Goal: Task Accomplishment & Management: Complete application form

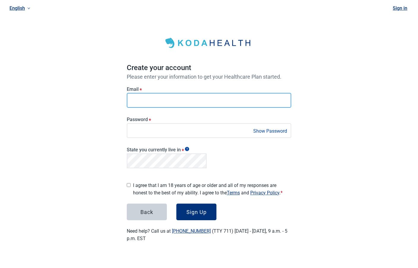
click at [116, 103] on main "Create your account Please enter your information to get your Healthcare Plan s…" at bounding box center [209, 133] width 193 height 247
click at [110, 99] on div "English Sign in Create your account Please enter your information to get your H…" at bounding box center [209, 128] width 418 height 257
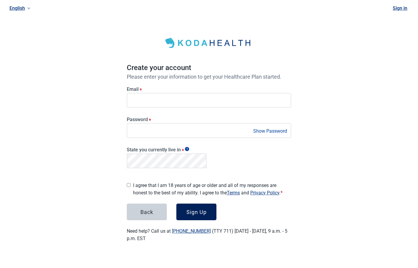
click at [194, 205] on button "Sign Up" at bounding box center [196, 212] width 40 height 17
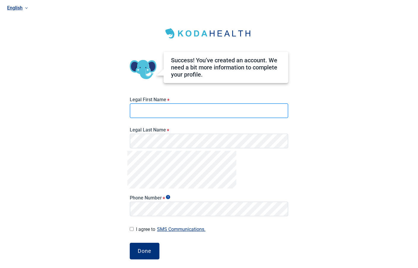
click at [167, 109] on input "Legal First Name *" at bounding box center [209, 110] width 159 height 15
type input "****"
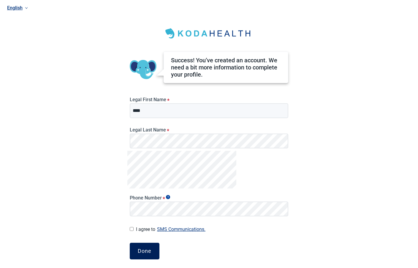
click at [149, 247] on button "Done" at bounding box center [145, 251] width 30 height 17
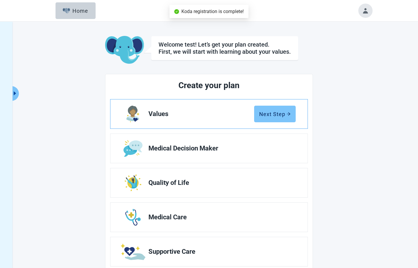
click at [270, 115] on div "Next Step" at bounding box center [274, 114] width 31 height 6
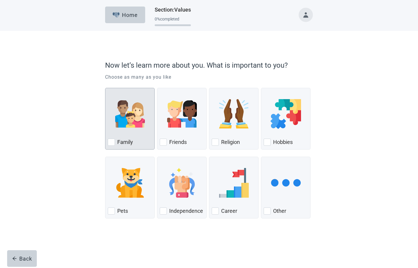
click at [123, 130] on div "Family, checkbox, not checked" at bounding box center [130, 114] width 44 height 47
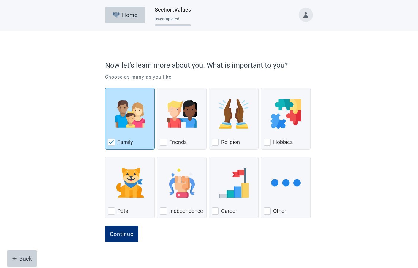
click at [105, 226] on button "Continue" at bounding box center [121, 234] width 33 height 17
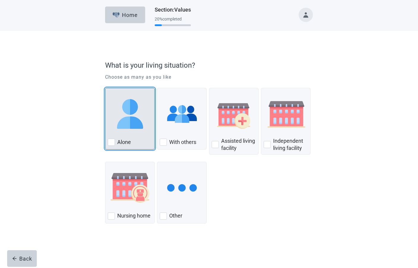
click at [124, 130] on div "Alone, checkbox, not checked" at bounding box center [130, 114] width 44 height 47
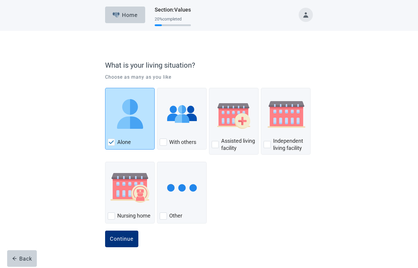
click at [105, 231] on button "Continue" at bounding box center [121, 239] width 33 height 17
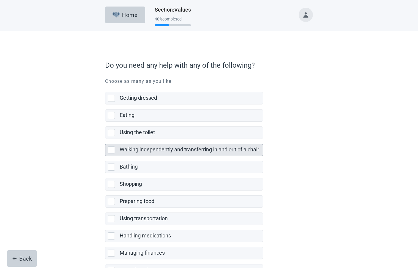
click at [137, 152] on label "Walking independently and transferring in and out of a chair" at bounding box center [190, 149] width 140 height 6
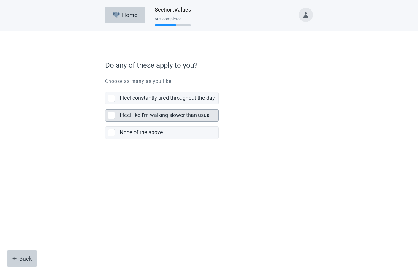
click at [167, 118] on div "I feel like I'm walking slower than usual" at bounding box center [167, 115] width 95 height 7
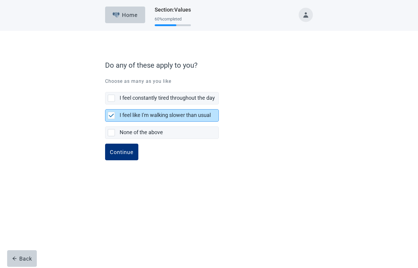
click at [105, 144] on button "Continue" at bounding box center [121, 152] width 33 height 17
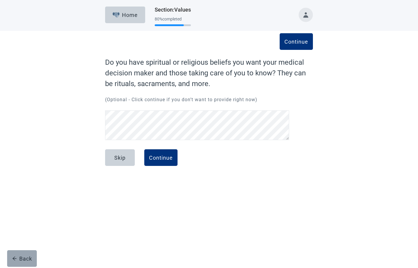
click at [22, 262] on button "Back" at bounding box center [22, 258] width 30 height 17
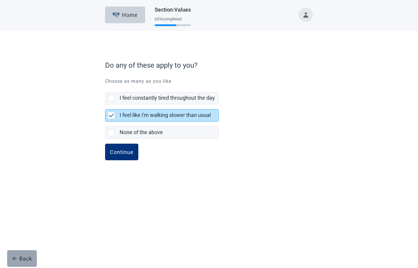
click at [25, 259] on div "Back" at bounding box center [22, 259] width 20 height 6
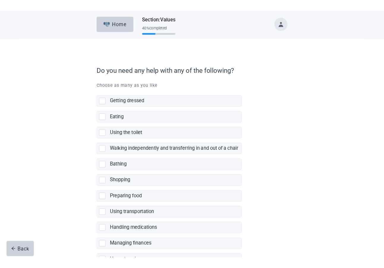
scroll to position [7, 0]
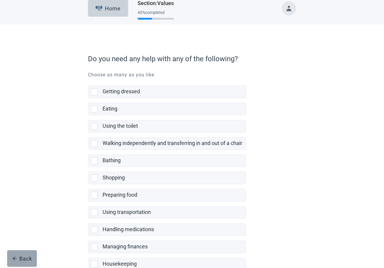
click at [19, 259] on div "Back" at bounding box center [22, 258] width 20 height 6
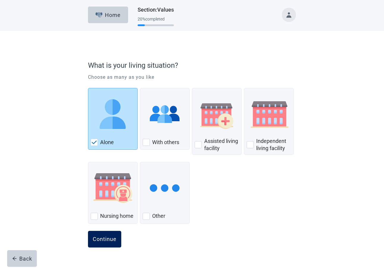
click at [109, 240] on div "Continue" at bounding box center [105, 239] width 24 height 6
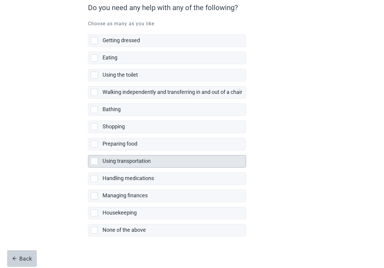
scroll to position [61, 0]
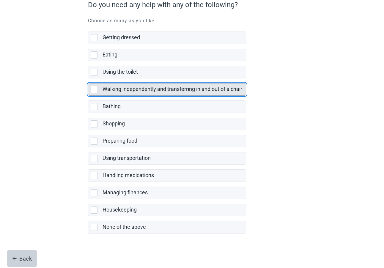
click at [159, 89] on label "Walking independently and transferring in and out of a chair" at bounding box center [172, 89] width 140 height 6
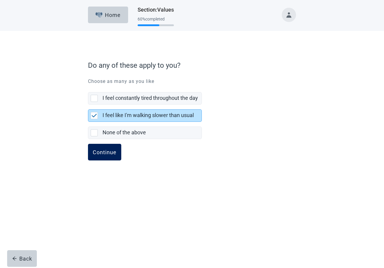
click at [99, 154] on div "Continue" at bounding box center [105, 152] width 24 height 6
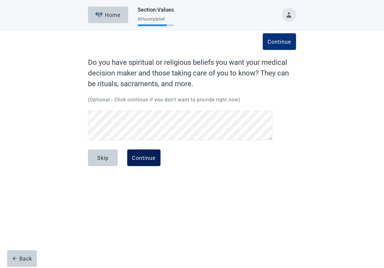
click at [139, 160] on div "Continue" at bounding box center [144, 158] width 24 height 6
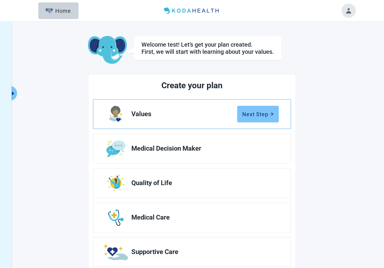
click at [255, 115] on div "Next Step" at bounding box center [257, 114] width 31 height 6
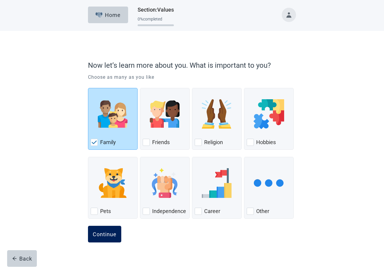
click at [99, 237] on button "Continue" at bounding box center [104, 234] width 33 height 17
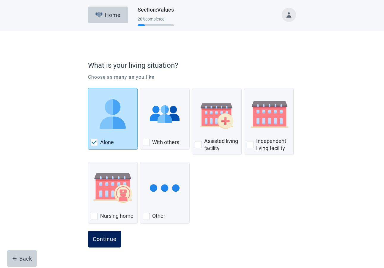
click at [103, 241] on div "Continue" at bounding box center [105, 239] width 24 height 6
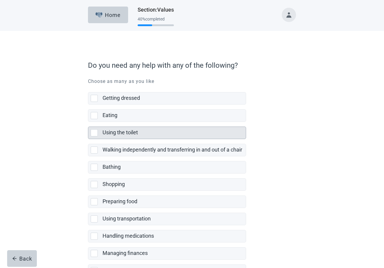
click at [116, 134] on label "Using the toilet" at bounding box center [119, 132] width 35 height 6
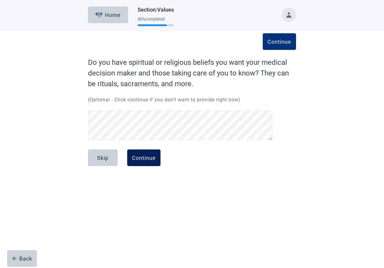
click at [145, 159] on div "Continue" at bounding box center [144, 158] width 24 height 6
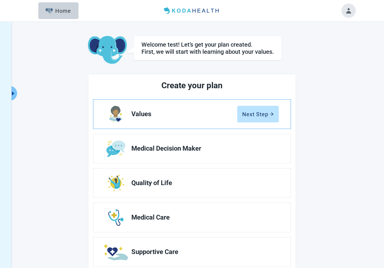
click at [170, 116] on span "Values" at bounding box center [184, 113] width 106 height 7
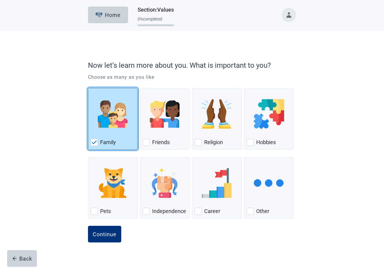
click at [114, 132] on div "Family, checkbox, checked" at bounding box center [113, 114] width 44 height 47
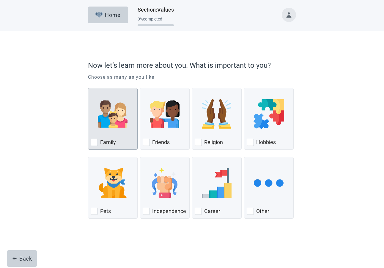
click at [122, 141] on div "Family" at bounding box center [113, 142] width 44 height 10
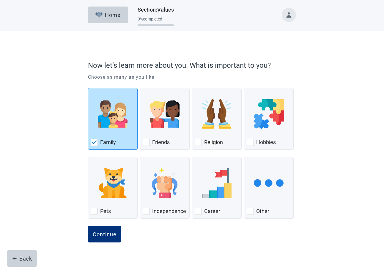
click at [88, 226] on button "Continue" at bounding box center [104, 234] width 33 height 17
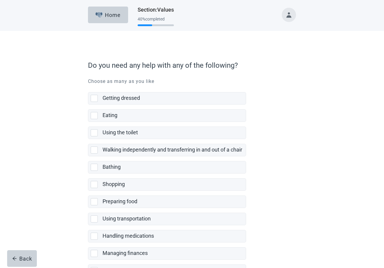
drag, startPoint x: 130, startPoint y: 99, endPoint x: 130, endPoint y: 105, distance: 5.3
click at [130, 99] on label "Getting dressed" at bounding box center [120, 98] width 37 height 6
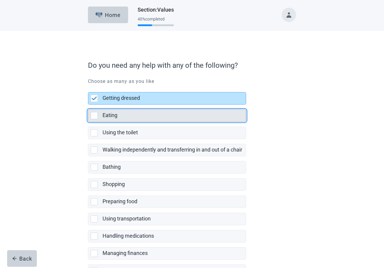
click at [129, 114] on div "Eating" at bounding box center [172, 115] width 140 height 7
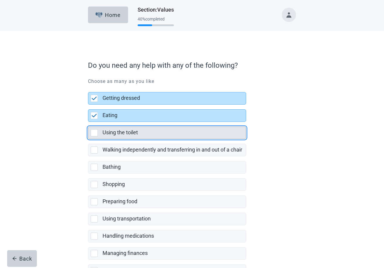
drag, startPoint x: 126, startPoint y: 134, endPoint x: 132, endPoint y: 135, distance: 5.7
click at [126, 134] on label "Using the toilet" at bounding box center [119, 132] width 35 height 6
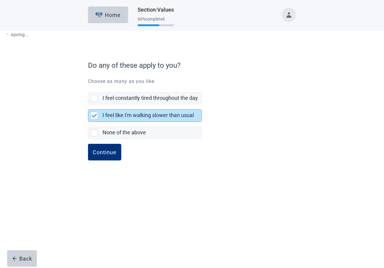
click at [150, 115] on div "Do any of these apply to you? Choose as many as you like I feel constantly tire…" at bounding box center [192, 98] width 208 height 77
click at [25, 260] on div "Back" at bounding box center [22, 258] width 20 height 6
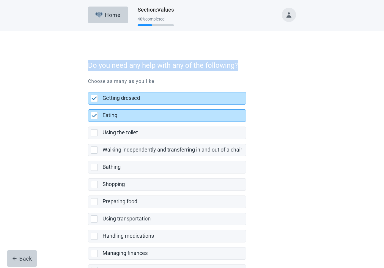
drag, startPoint x: 225, startPoint y: 65, endPoint x: 88, endPoint y: 62, distance: 137.2
click at [88, 62] on label "Do you need any help with any of the following?" at bounding box center [190, 65] width 205 height 11
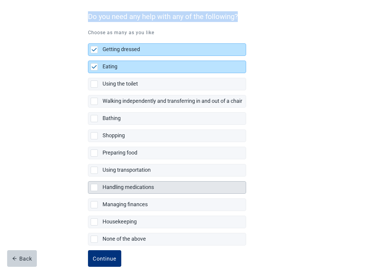
scroll to position [61, 0]
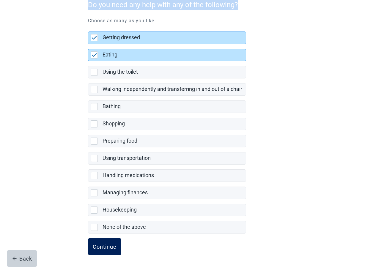
click at [114, 246] on div "Continue" at bounding box center [105, 246] width 24 height 6
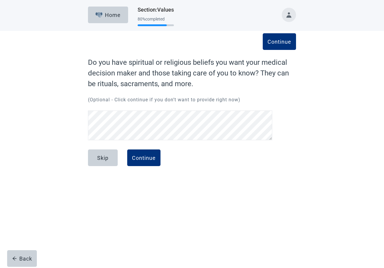
scroll to position [40, 0]
click at [127, 149] on button "Continue" at bounding box center [143, 157] width 33 height 17
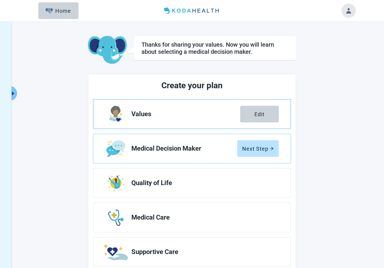
click at [254, 125] on link "Values Edit" at bounding box center [191, 113] width 197 height 29
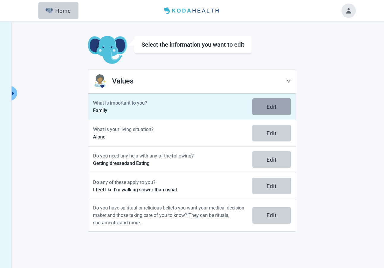
click at [266, 105] on div "Edit" at bounding box center [271, 107] width 10 height 6
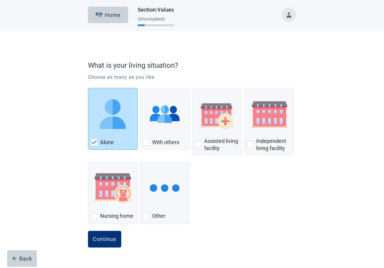
click at [88, 7] on button "Home" at bounding box center [108, 15] width 40 height 17
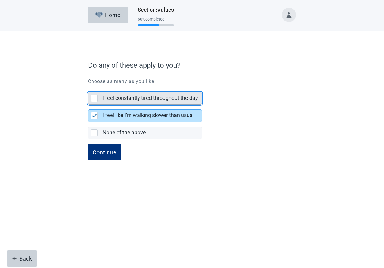
click at [196, 97] on label "I feel constantly tired throughout the day" at bounding box center [149, 98] width 95 height 6
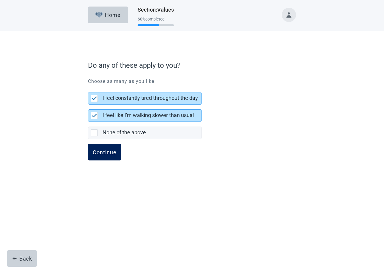
click at [104, 149] on div "Continue" at bounding box center [105, 152] width 24 height 6
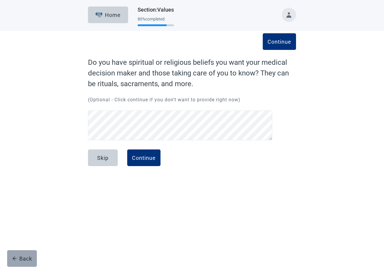
click at [19, 257] on div "Back" at bounding box center [22, 258] width 20 height 6
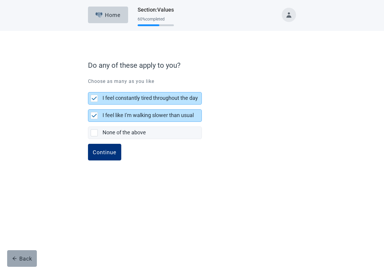
click at [18, 257] on div "Back" at bounding box center [22, 258] width 20 height 6
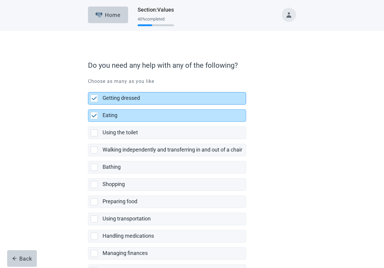
click at [147, 97] on div "Getting dressed" at bounding box center [172, 97] width 140 height 7
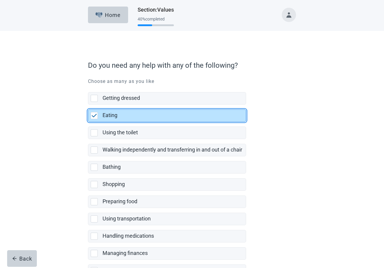
click at [140, 114] on div "Eating" at bounding box center [172, 115] width 140 height 7
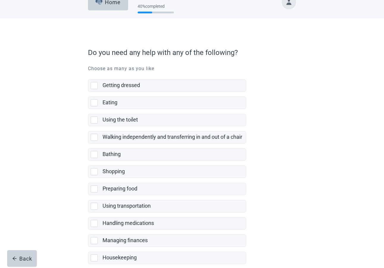
scroll to position [61, 0]
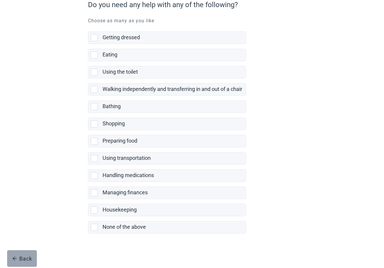
click at [28, 253] on button "Back" at bounding box center [22, 258] width 30 height 17
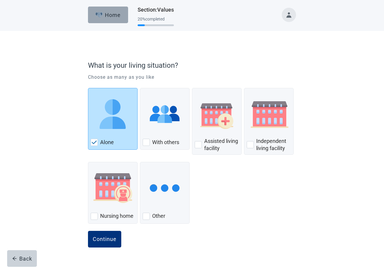
click at [110, 13] on div "Home" at bounding box center [108, 15] width 26 height 6
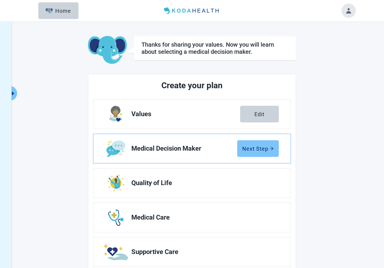
click at [248, 148] on div "Next Step" at bounding box center [257, 148] width 31 height 6
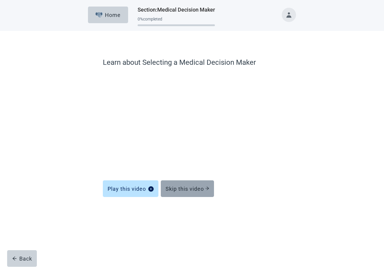
click at [200, 190] on div "Skip this video" at bounding box center [187, 189] width 44 height 6
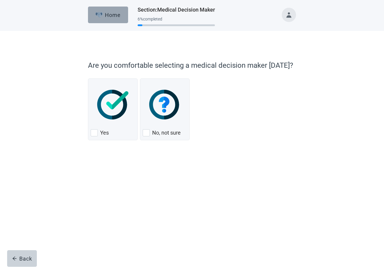
click at [111, 22] on button "Home" at bounding box center [108, 15] width 40 height 17
click at [114, 19] on button "Home" at bounding box center [108, 15] width 40 height 17
click at [118, 18] on button "Home" at bounding box center [108, 15] width 40 height 17
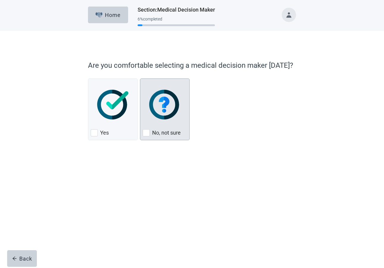
click at [167, 116] on img "No, not sure, checkbox, not checked" at bounding box center [164, 105] width 31 height 30
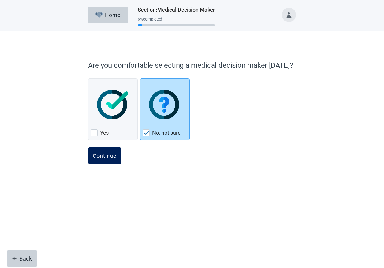
click at [112, 159] on button "Continue" at bounding box center [104, 155] width 33 height 17
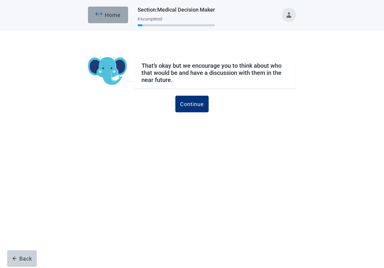
click at [95, 8] on button "Home" at bounding box center [108, 15] width 40 height 17
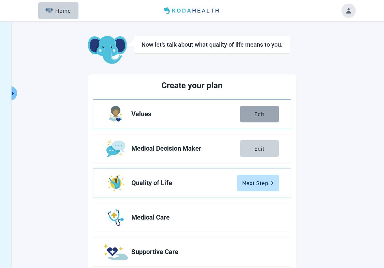
click at [265, 115] on button "Edit" at bounding box center [259, 114] width 39 height 17
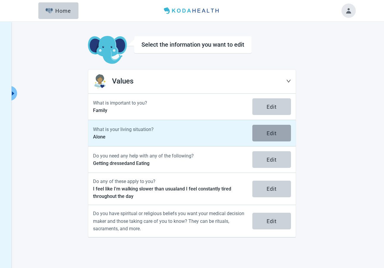
click at [265, 138] on button "Edit" at bounding box center [271, 133] width 39 height 17
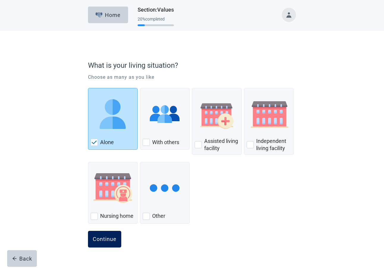
click at [115, 243] on button "Continue" at bounding box center [104, 239] width 33 height 17
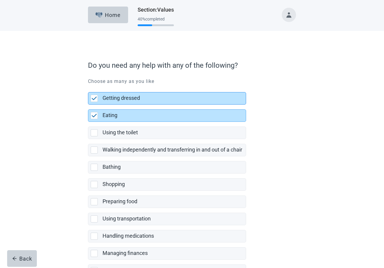
click at [170, 100] on div "Getting dressed" at bounding box center [172, 97] width 140 height 7
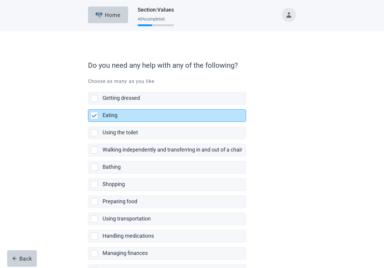
click at [166, 113] on div "Eating" at bounding box center [172, 115] width 140 height 7
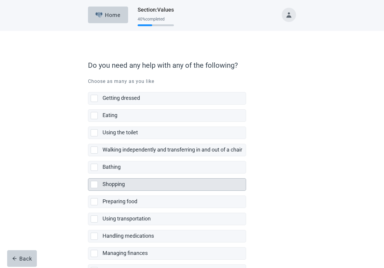
scroll to position [61, 0]
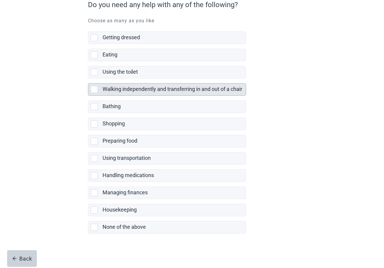
click at [128, 91] on label "Walking independently and transferring in and out of a chair" at bounding box center [172, 89] width 140 height 6
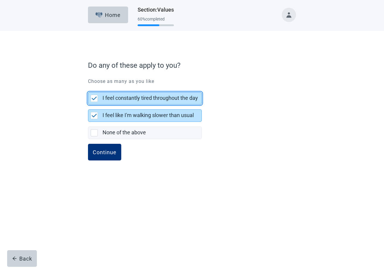
click at [128, 96] on label "I feel constantly tired throughout the day" at bounding box center [149, 98] width 95 height 6
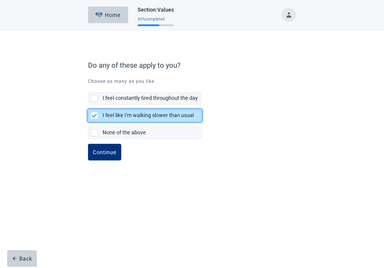
click at [128, 111] on div "I feel like I'm walking slower than usual" at bounding box center [151, 116] width 99 height 12
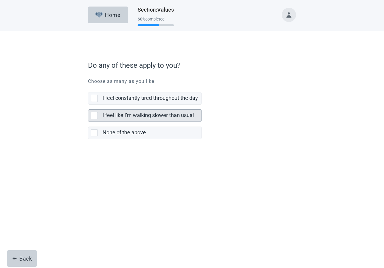
click at [127, 115] on label "I feel like I'm walking slower than usual" at bounding box center [147, 115] width 91 height 6
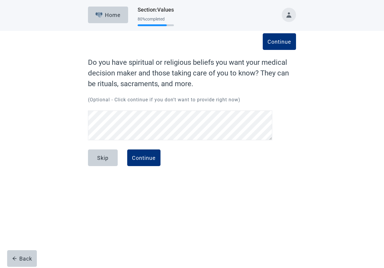
drag, startPoint x: 25, startPoint y: 255, endPoint x: 31, endPoint y: 248, distance: 8.9
click at [25, 255] on button "Back" at bounding box center [22, 258] width 30 height 17
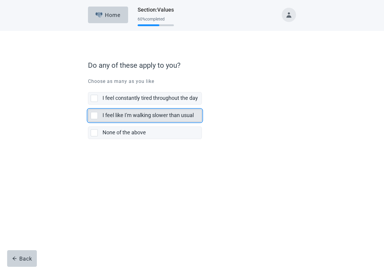
click at [137, 120] on div "I feel like I'm walking slower than usual" at bounding box center [151, 116] width 99 height 12
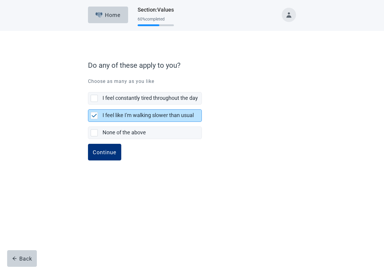
click at [88, 144] on button "Continue" at bounding box center [104, 152] width 33 height 17
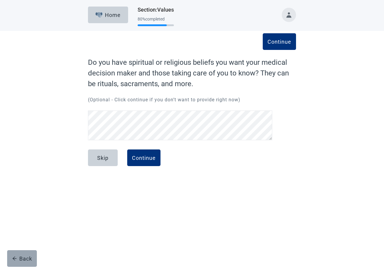
click at [23, 259] on div "Back" at bounding box center [22, 258] width 20 height 6
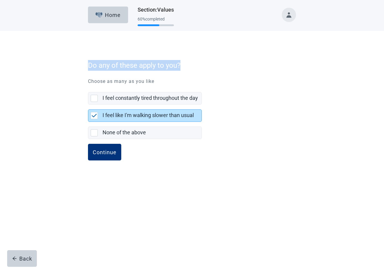
drag, startPoint x: 180, startPoint y: 66, endPoint x: 86, endPoint y: 67, distance: 93.5
click at [88, 67] on label "Do any of these apply to you?" at bounding box center [190, 65] width 205 height 11
copy label "Do any of these apply to you?"
click at [291, 97] on div "I feel constantly tired throughout the day I feel like I'm walking slower than …" at bounding box center [192, 111] width 208 height 49
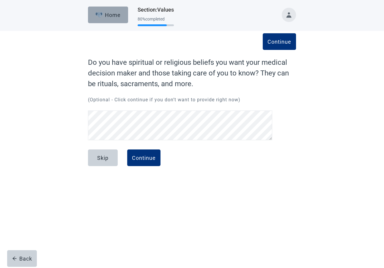
click at [111, 22] on button "Home" at bounding box center [108, 15] width 40 height 17
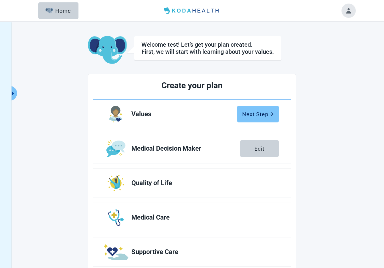
click at [249, 110] on button "Next Step" at bounding box center [258, 114] width 42 height 17
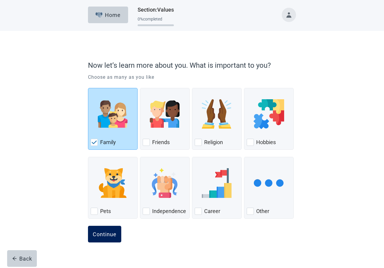
click at [107, 238] on button "Continue" at bounding box center [104, 234] width 33 height 17
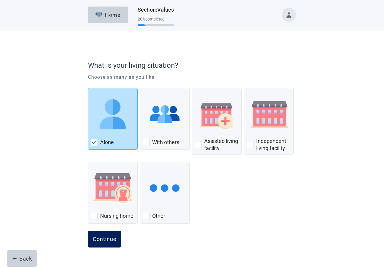
click at [107, 237] on div "Continue" at bounding box center [105, 239] width 24 height 6
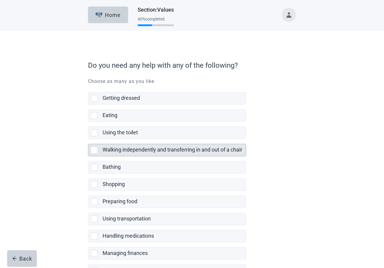
click at [115, 151] on label "Walking independently and transferring in and out of a chair" at bounding box center [172, 149] width 140 height 6
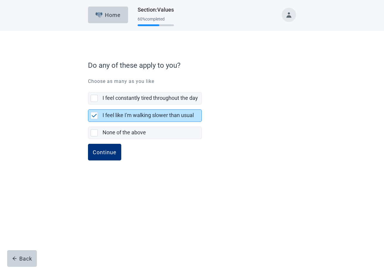
click at [125, 117] on label "I feel like I'm walking slower than usual" at bounding box center [147, 115] width 91 height 6
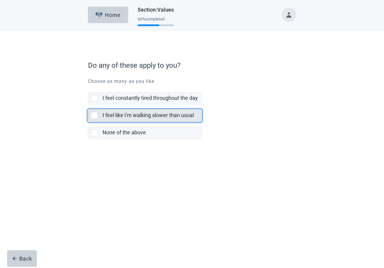
click at [125, 117] on label "I feel like I'm walking slower than usual" at bounding box center [147, 115] width 91 height 6
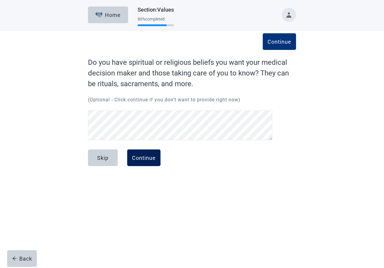
click at [136, 159] on div "Continue" at bounding box center [144, 158] width 24 height 6
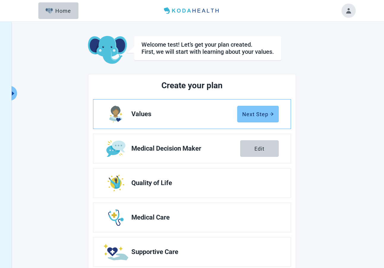
click at [251, 115] on div "Next Step" at bounding box center [257, 114] width 31 height 6
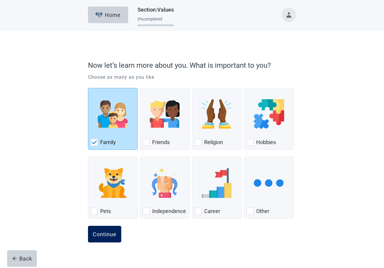
click at [98, 235] on div "Continue" at bounding box center [105, 234] width 24 height 6
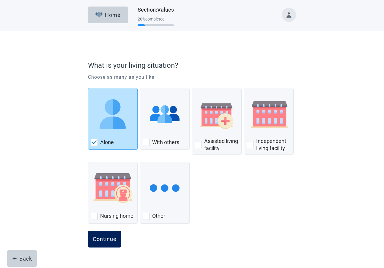
click at [101, 240] on div "Continue" at bounding box center [105, 239] width 24 height 6
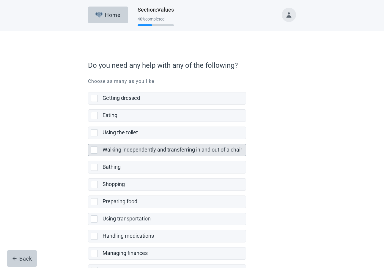
click at [120, 150] on label "Walking independently and transferring in and out of a chair" at bounding box center [172, 149] width 140 height 6
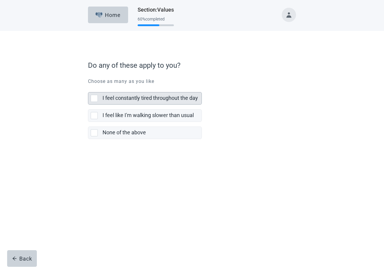
click at [125, 94] on div "I feel constantly tired throughout the day" at bounding box center [151, 98] width 99 height 12
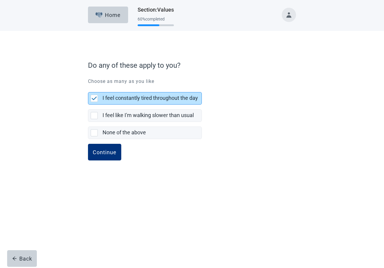
click at [88, 144] on button "Continue" at bounding box center [104, 152] width 33 height 17
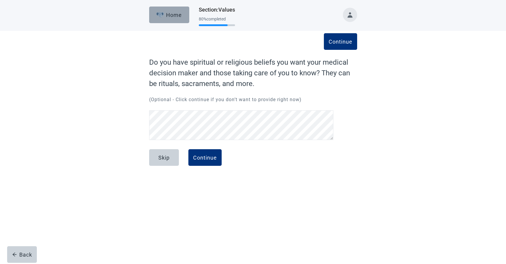
click at [181, 22] on button "Home" at bounding box center [169, 15] width 40 height 17
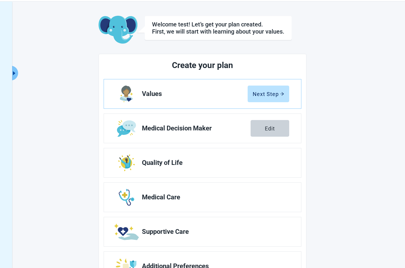
scroll to position [21, 0]
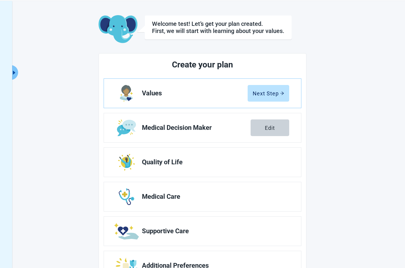
click at [22, 72] on div "Welcome test! Let’s get your plan created. First, we will start with learning a…" at bounding box center [202, 148] width 405 height 294
click at [17, 73] on icon "caret-right" at bounding box center [14, 73] width 6 height 6
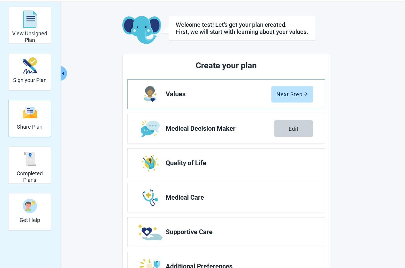
scroll to position [20, 0]
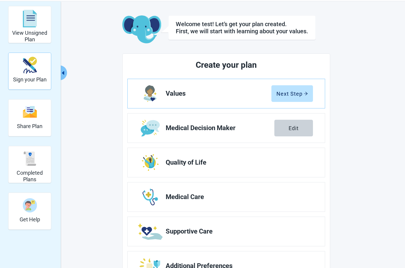
click at [34, 70] on img "Sign your Plan" at bounding box center [30, 65] width 14 height 17
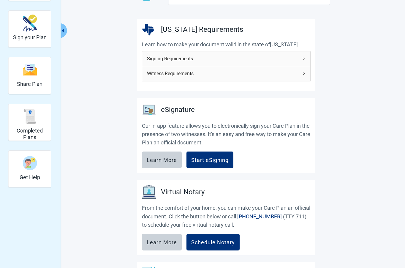
scroll to position [83, 0]
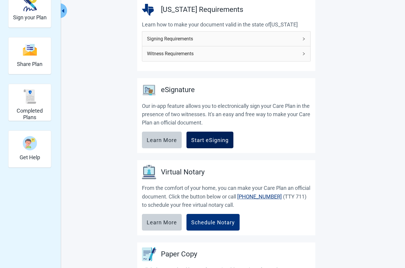
click at [202, 142] on div "Start eSigning" at bounding box center [209, 140] width 37 height 6
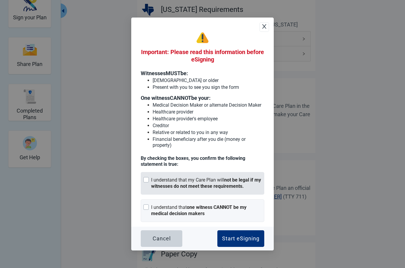
drag, startPoint x: 178, startPoint y: 179, endPoint x: 183, endPoint y: 186, distance: 9.0
click at [179, 181] on div "I understand that my Care Plan will not be legal if my witnesses do not meet th…" at bounding box center [206, 183] width 110 height 12
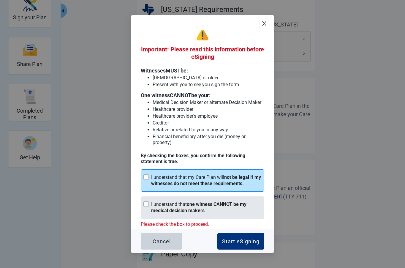
click at [192, 207] on div "I understand that one witness CANNOT be my medical decision makers" at bounding box center [206, 207] width 110 height 12
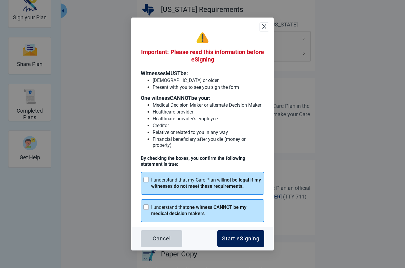
click at [251, 238] on div "Start eSigning" at bounding box center [240, 238] width 37 height 6
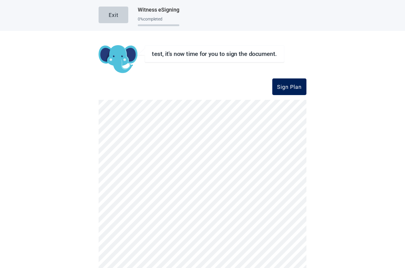
click at [289, 87] on div "Sign Plan" at bounding box center [289, 87] width 25 height 6
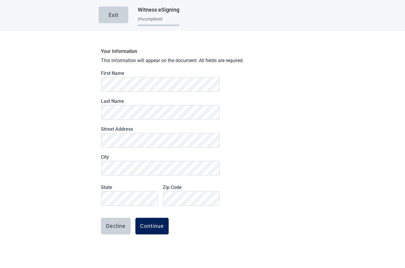
click at [164, 224] on button "Continue" at bounding box center [151, 226] width 33 height 17
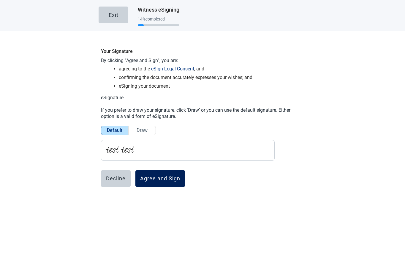
click at [162, 177] on div "Agree and Sign" at bounding box center [160, 178] width 40 height 6
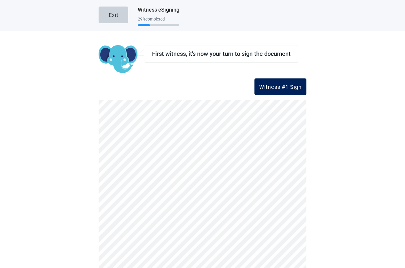
click at [282, 85] on div "Witness #1 Sign" at bounding box center [280, 87] width 42 height 6
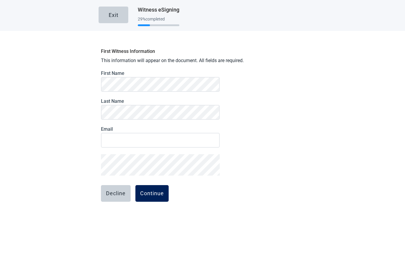
click at [145, 192] on div "Continue" at bounding box center [152, 193] width 24 height 6
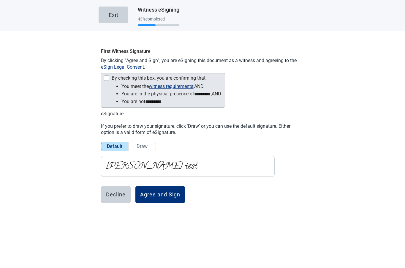
click at [113, 91] on ul "You meet the witness requirements ; and You are in the physical presence of ***…" at bounding box center [166, 94] width 112 height 23
click at [109, 76] on div "Main content" at bounding box center [106, 77] width 5 height 5
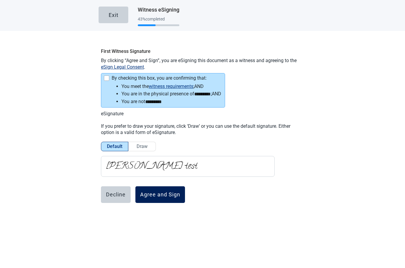
drag, startPoint x: 165, startPoint y: 206, endPoint x: 168, endPoint y: 196, distance: 10.2
click at [165, 205] on form "Decline Agree and Sign" at bounding box center [160, 210] width 119 height 48
click at [169, 193] on div "Agree and Sign" at bounding box center [160, 194] width 40 height 6
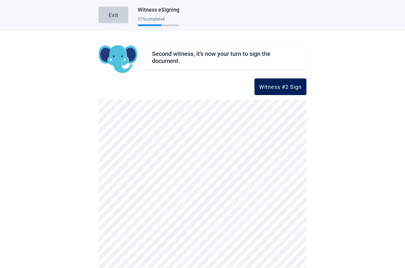
click at [289, 88] on div "Witness #2 Sign" at bounding box center [280, 87] width 42 height 6
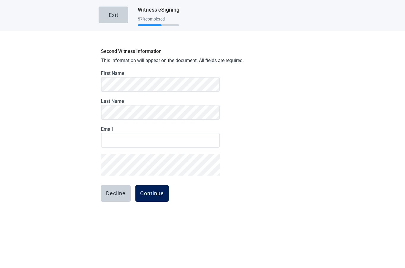
click at [143, 193] on div "Continue" at bounding box center [152, 193] width 24 height 6
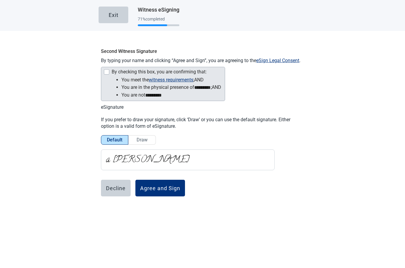
click at [119, 88] on ul "You meet the witness requirements ; and You are in the physical presence of ***…" at bounding box center [166, 87] width 112 height 23
click at [120, 87] on ul "You meet the witness requirements ; and You are in the physical presence of ***…" at bounding box center [166, 87] width 112 height 23
click at [123, 98] on li "You are not *********" at bounding box center [171, 95] width 100 height 8
click at [121, 89] on ul "You meet the witness requirements ; and You are in the physical presence of ***…" at bounding box center [166, 87] width 112 height 23
click at [110, 78] on ul "You meet the witness requirements ; and You are in the physical presence of ***…" at bounding box center [166, 87] width 112 height 23
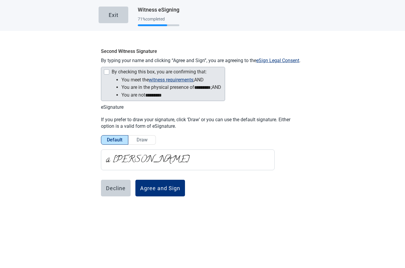
click at [108, 73] on div "Main content" at bounding box center [106, 71] width 5 height 5
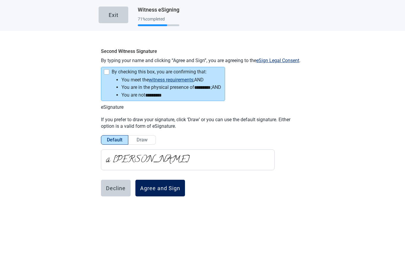
click at [150, 188] on div "Agree and Sign" at bounding box center [160, 188] width 40 height 6
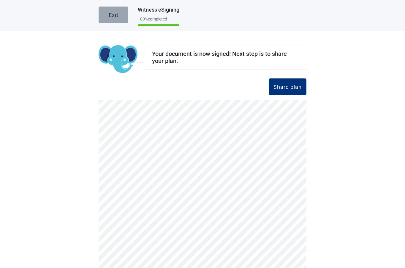
click at [111, 12] on div "Exit" at bounding box center [114, 15] width 10 height 6
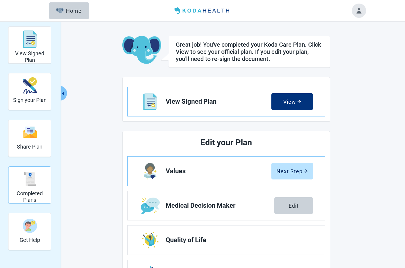
click at [42, 194] on h2 "Completed Plans" at bounding box center [30, 196] width 38 height 13
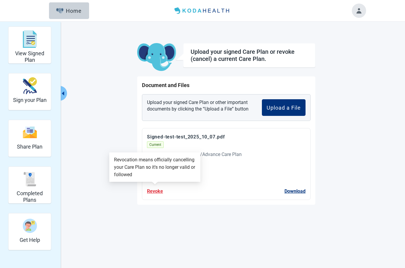
click at [154, 191] on button "Revoke" at bounding box center [155, 190] width 16 height 7
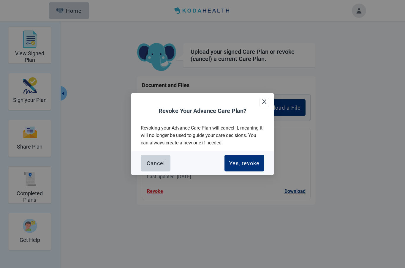
click at [228, 167] on button "Yes, revoke" at bounding box center [244, 163] width 40 height 17
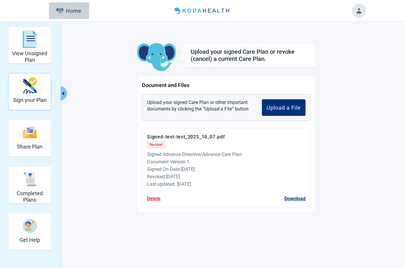
click at [31, 100] on h2 "Sign your Plan" at bounding box center [30, 100] width 34 height 7
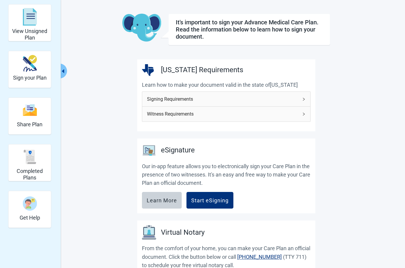
scroll to position [42, 0]
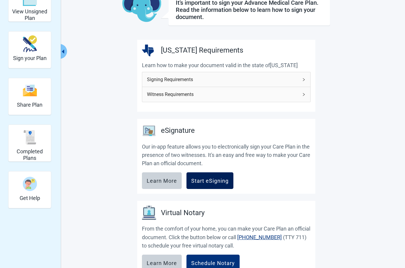
click at [210, 188] on button "Start eSigning" at bounding box center [209, 180] width 47 height 17
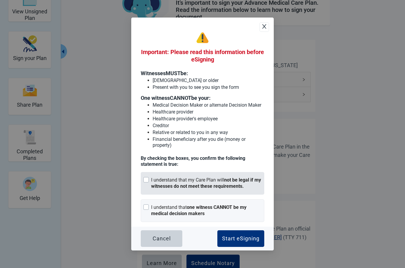
scroll to position [40, 0]
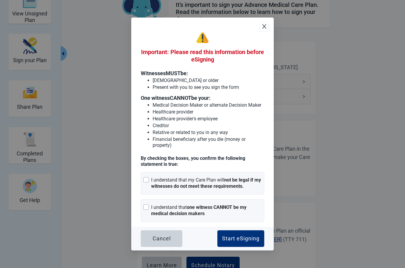
drag, startPoint x: 197, startPoint y: 175, endPoint x: 195, endPoint y: 195, distance: 20.5
click at [197, 176] on div "I understand that my Care Plan will not be legal if my witnesses do not meet th…" at bounding box center [203, 183] width 124 height 23
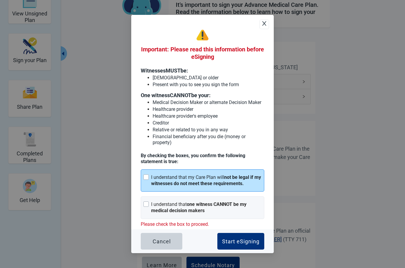
drag, startPoint x: 194, startPoint y: 212, endPoint x: 213, endPoint y: 221, distance: 20.8
click at [194, 212] on strong "one witness CANNOT be my medical decision makers" at bounding box center [198, 207] width 95 height 12
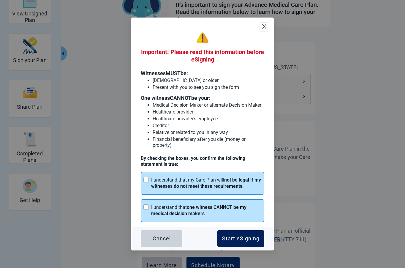
click at [231, 238] on div "Start eSigning" at bounding box center [240, 238] width 37 height 6
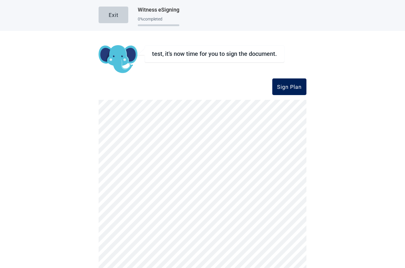
click at [289, 87] on div "Sign Plan" at bounding box center [289, 87] width 25 height 6
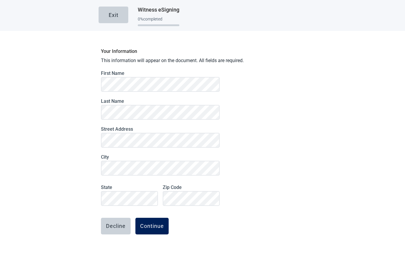
click at [154, 229] on button "Continue" at bounding box center [151, 226] width 33 height 17
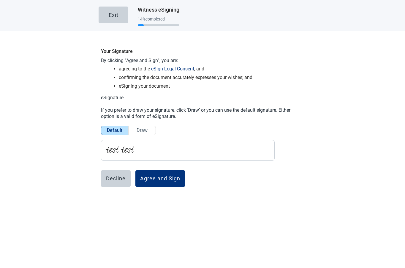
click at [174, 176] on div "Agree and Sign" at bounding box center [160, 178] width 40 height 6
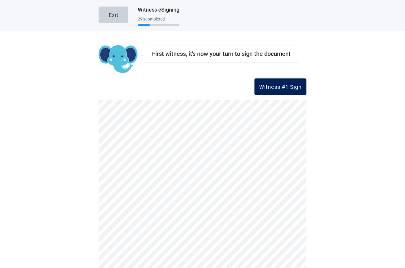
click at [275, 88] on div "Witness #1 Sign" at bounding box center [280, 87] width 42 height 6
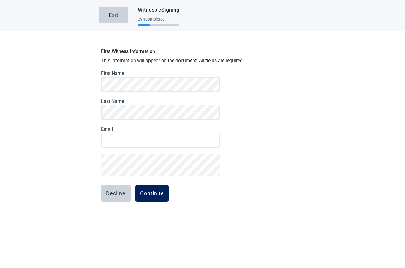
click at [158, 199] on button "Continue" at bounding box center [151, 193] width 33 height 17
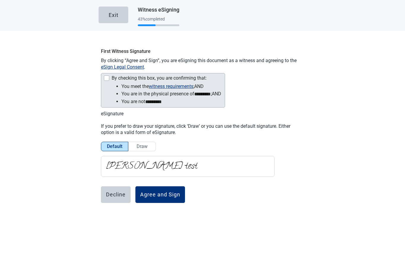
click at [151, 95] on li "You are in the physical presence of ********* ; and" at bounding box center [171, 94] width 100 height 8
click at [165, 87] on button "witness requirements" at bounding box center [171, 86] width 45 height 7
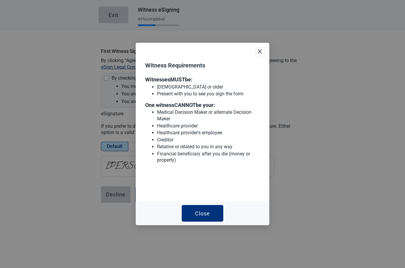
drag, startPoint x: 261, startPoint y: 53, endPoint x: 257, endPoint y: 55, distance: 4.5
click at [261, 53] on icon "close" at bounding box center [260, 51] width 4 height 4
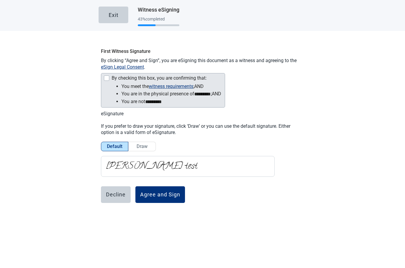
click at [105, 78] on div "Main content" at bounding box center [106, 77] width 5 height 5
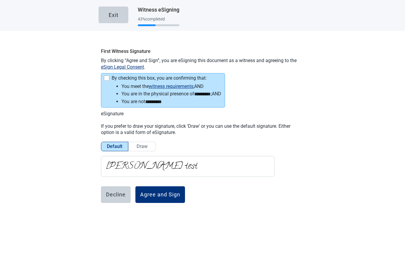
click at [176, 190] on button "Agree and Sign" at bounding box center [160, 194] width 50 height 17
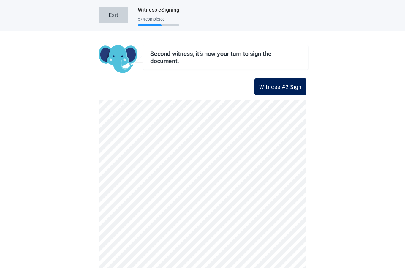
click at [293, 87] on div "Witness #2 Sign" at bounding box center [280, 87] width 42 height 6
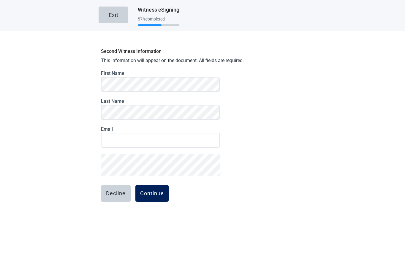
click at [156, 199] on button "Continue" at bounding box center [151, 193] width 33 height 17
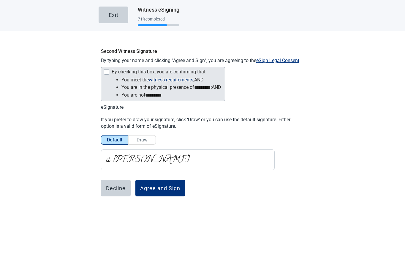
click at [209, 94] on li "You are not *********" at bounding box center [171, 95] width 100 height 8
drag, startPoint x: 209, startPoint y: 94, endPoint x: 194, endPoint y: 91, distance: 15.6
click at [208, 94] on li "You are not *********" at bounding box center [171, 95] width 100 height 8
click at [104, 72] on div "By checking this box, you are confirming that:" at bounding box center [163, 72] width 118 height 7
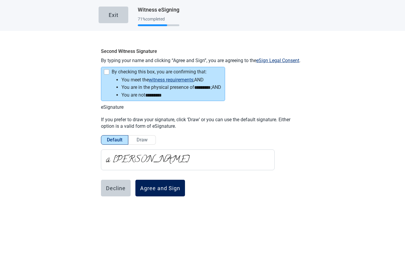
click at [164, 187] on div "Agree and Sign" at bounding box center [160, 188] width 40 height 6
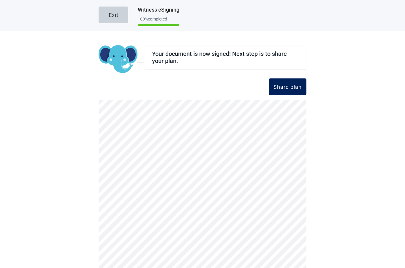
click at [305, 88] on button "Share plan" at bounding box center [288, 86] width 38 height 17
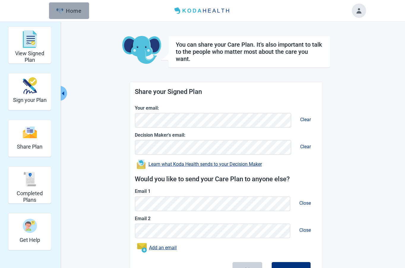
click at [67, 16] on button "Home" at bounding box center [69, 10] width 40 height 17
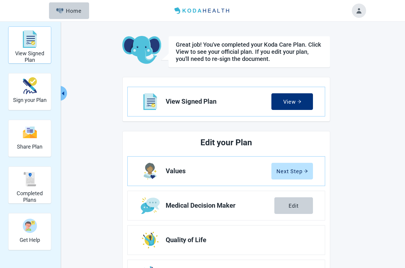
click at [35, 58] on h2 "View Signed Plan" at bounding box center [30, 56] width 38 height 13
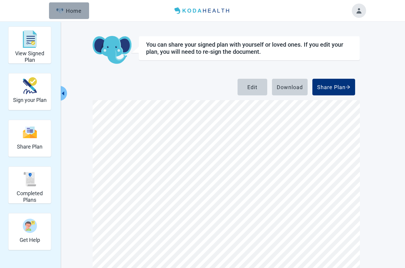
click at [65, 18] on button "Home" at bounding box center [69, 10] width 40 height 17
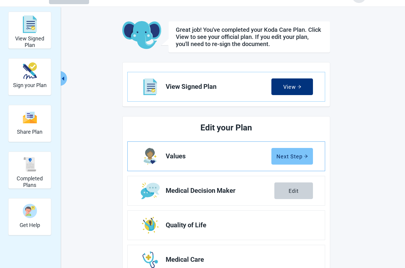
scroll to position [24, 0]
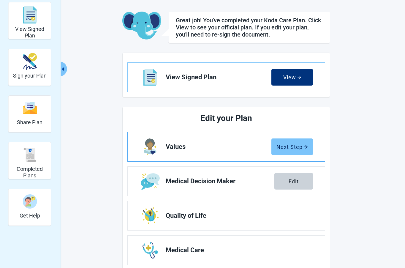
click at [292, 144] on div "Next Step" at bounding box center [291, 147] width 31 height 6
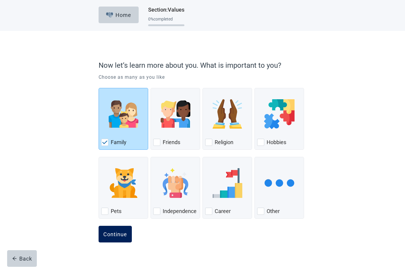
click at [110, 240] on button "Continue" at bounding box center [115, 234] width 33 height 17
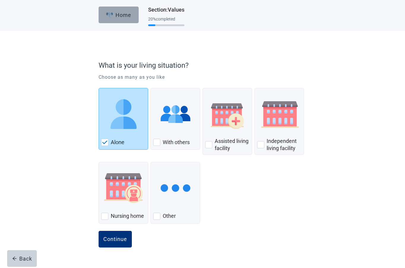
click at [123, 19] on button "Home" at bounding box center [119, 15] width 40 height 17
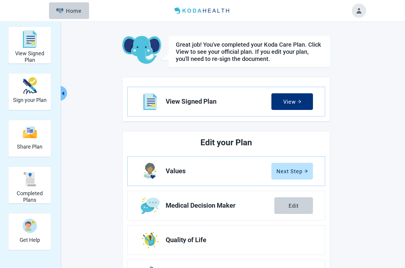
drag, startPoint x: 37, startPoint y: 61, endPoint x: 48, endPoint y: 64, distance: 11.6
click at [37, 61] on h2 "View Signed Plan" at bounding box center [30, 56] width 38 height 13
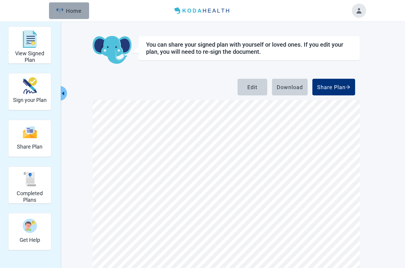
click at [51, 7] on button "Home" at bounding box center [69, 10] width 40 height 17
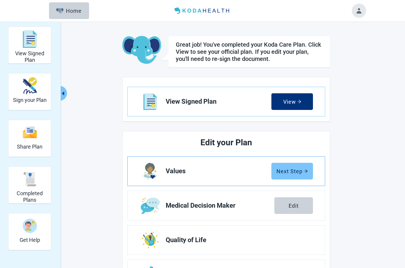
click at [278, 172] on div "Next Step" at bounding box center [291, 171] width 31 height 6
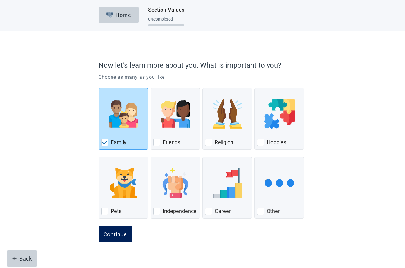
click at [111, 233] on div "Continue" at bounding box center [115, 234] width 24 height 6
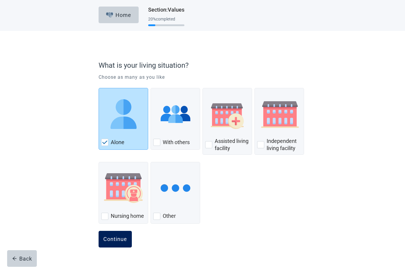
click at [117, 237] on div "Continue" at bounding box center [115, 239] width 24 height 6
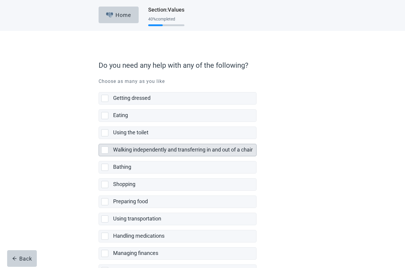
click at [181, 148] on label "Walking independently and transferring in and out of a chair" at bounding box center [183, 149] width 140 height 6
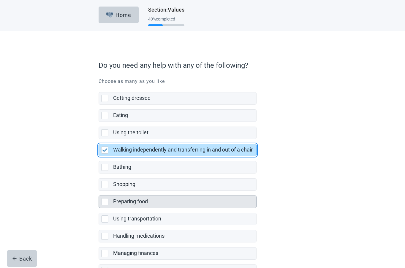
scroll to position [61, 0]
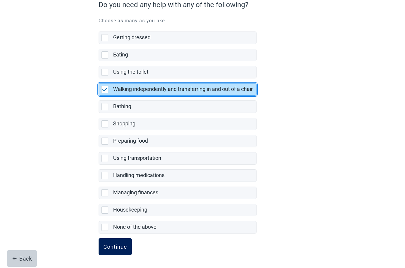
click at [117, 247] on div "Continue" at bounding box center [115, 246] width 24 height 6
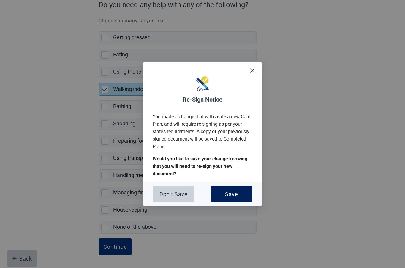
click at [232, 197] on div "Save" at bounding box center [231, 194] width 13 height 6
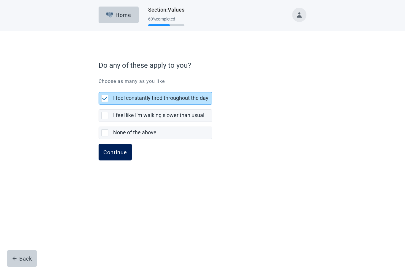
click at [110, 149] on div "Continue" at bounding box center [115, 152] width 24 height 6
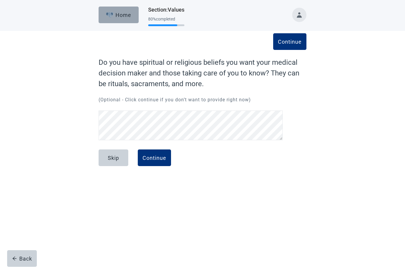
click at [118, 19] on button "Home" at bounding box center [119, 15] width 40 height 17
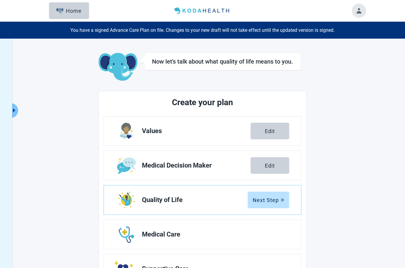
click at [14, 110] on icon "caret-right" at bounding box center [14, 110] width 2 height 4
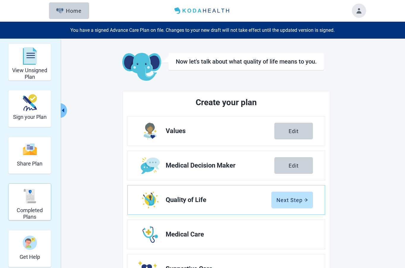
click at [32, 200] on img "Completed Plans" at bounding box center [30, 196] width 14 height 14
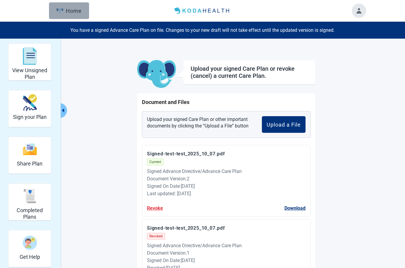
click at [60, 15] on button "Home" at bounding box center [69, 10] width 40 height 17
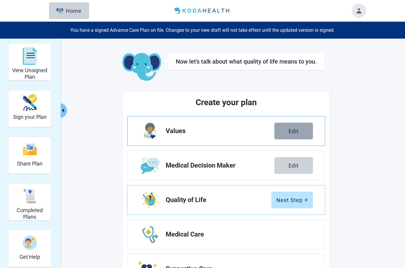
click at [283, 136] on button "Edit" at bounding box center [293, 131] width 39 height 17
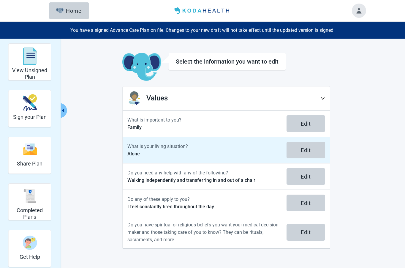
click at [188, 151] on p "Alone" at bounding box center [203, 153] width 152 height 7
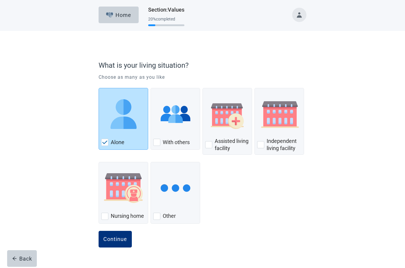
click at [184, 151] on div "With others" at bounding box center [176, 119] width 50 height 72
drag, startPoint x: 184, startPoint y: 144, endPoint x: 172, endPoint y: 156, distance: 17.8
click at [184, 144] on label "With others" at bounding box center [176, 142] width 27 height 7
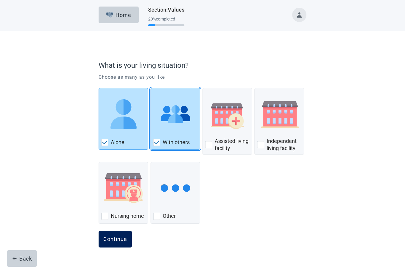
click at [115, 235] on button "Continue" at bounding box center [115, 239] width 33 height 17
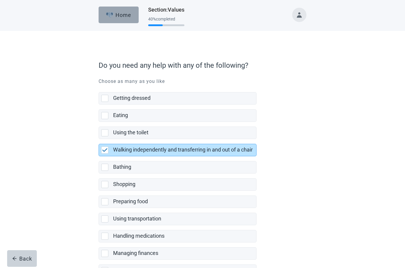
click at [125, 20] on button "Home" at bounding box center [119, 15] width 40 height 17
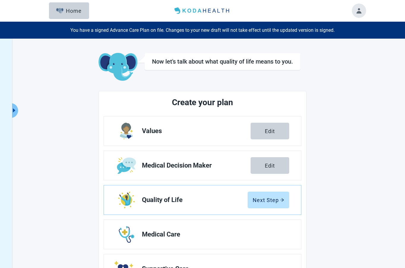
click at [12, 110] on icon "caret-right" at bounding box center [14, 110] width 6 height 6
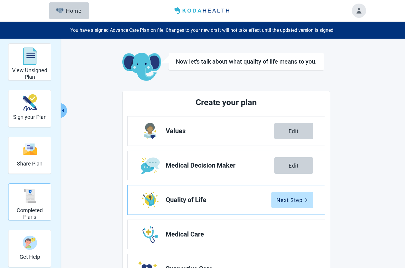
click at [37, 215] on h2 "Completed Plans" at bounding box center [30, 213] width 38 height 13
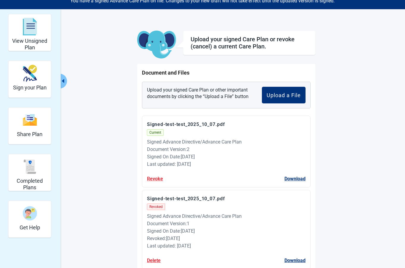
scroll to position [45, 0]
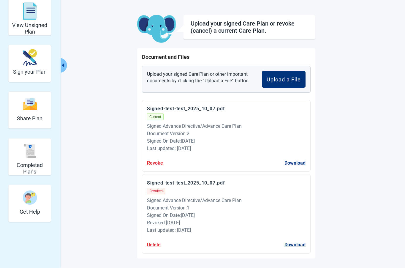
click at [173, 107] on button "Signed-test-test_2025_10_07.pdf" at bounding box center [186, 108] width 78 height 7
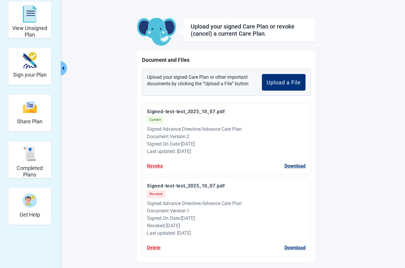
scroll to position [0, 0]
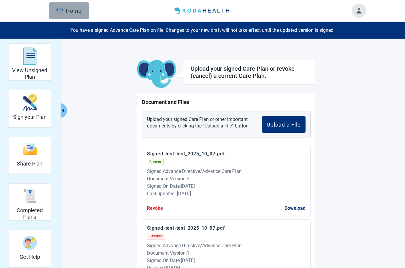
click at [81, 14] on button "Home" at bounding box center [69, 10] width 40 height 17
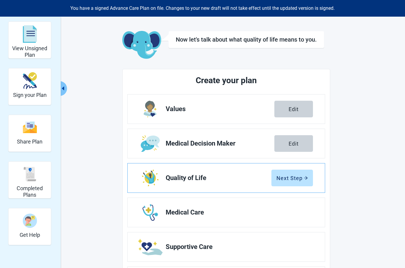
scroll to position [50, 0]
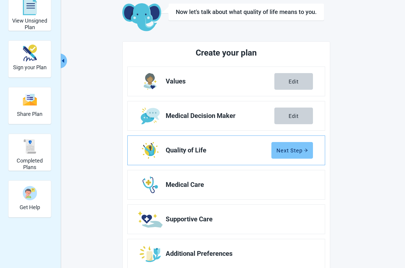
click at [280, 154] on button "Next Step" at bounding box center [292, 150] width 42 height 17
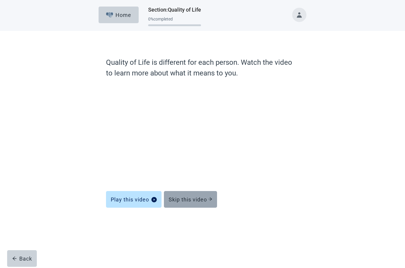
click at [202, 201] on div "Skip this video" at bounding box center [191, 199] width 44 height 6
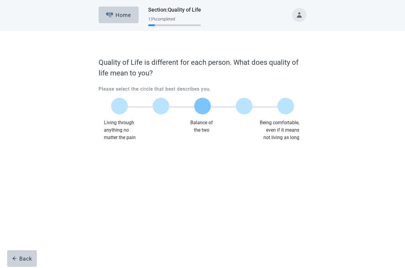
click at [203, 111] on label "Main content" at bounding box center [202, 106] width 17 height 17
click at [119, 159] on button "Continue" at bounding box center [115, 153] width 33 height 17
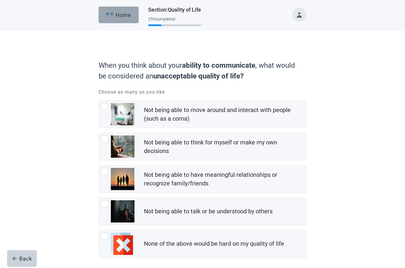
click at [120, 19] on button "Home" at bounding box center [119, 15] width 40 height 17
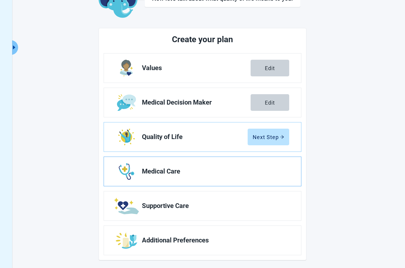
click at [238, 172] on span "Medical Care" at bounding box center [213, 171] width 143 height 7
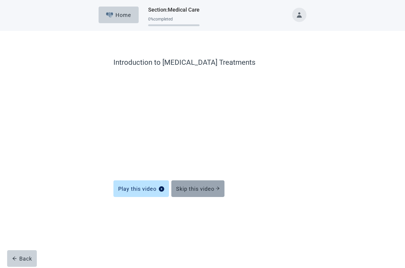
click at [207, 191] on div "Skip this video" at bounding box center [198, 189] width 44 height 6
click at [206, 194] on button "Skip this video" at bounding box center [197, 188] width 53 height 17
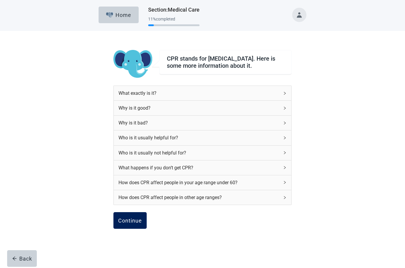
click at [132, 218] on button "Continue" at bounding box center [129, 220] width 33 height 17
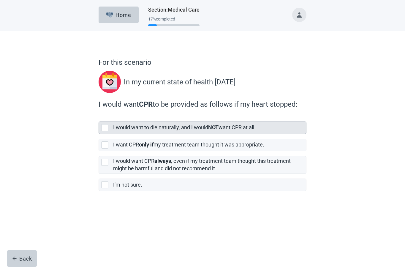
click at [178, 133] on div "I would want to die naturally, and I would NOT want CPR at all. I want CPR only…" at bounding box center [203, 154] width 208 height 74
click at [179, 132] on div "I would want to die naturally, and I would NOT want CPR at all." at bounding box center [209, 128] width 193 height 12
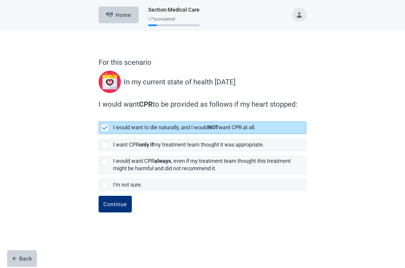
drag, startPoint x: 115, startPoint y: 218, endPoint x: 116, endPoint y: 212, distance: 5.5
click at [115, 217] on div "Continue" at bounding box center [203, 211] width 208 height 30
click at [116, 209] on button "Continue" at bounding box center [115, 204] width 33 height 17
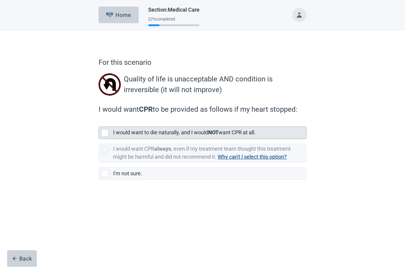
click at [146, 132] on label "I would want to die naturally, and I would NOT want CPR at all." at bounding box center [184, 132] width 143 height 6
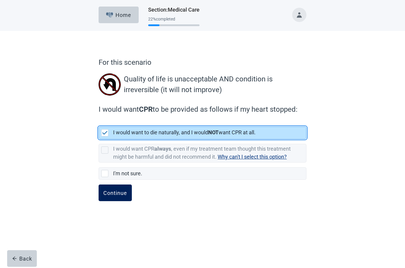
click at [112, 193] on div "Continue" at bounding box center [115, 193] width 24 height 6
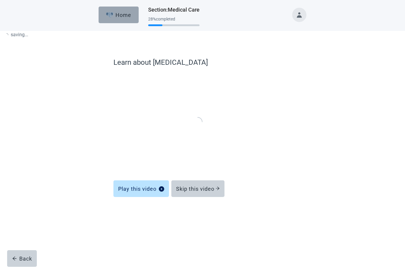
click at [121, 12] on div "Home" at bounding box center [119, 15] width 26 height 6
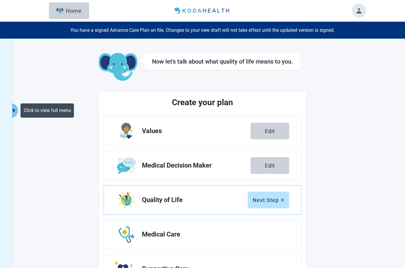
click at [15, 108] on icon "caret-right" at bounding box center [14, 110] width 6 height 6
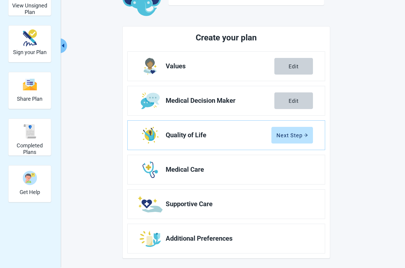
click at [37, 137] on div "Completed Plans" at bounding box center [30, 131] width 38 height 22
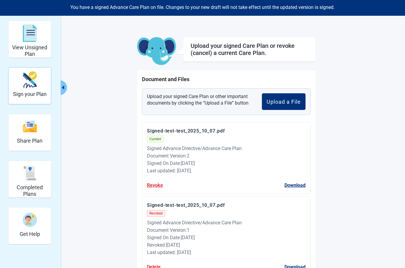
scroll to position [22, 0]
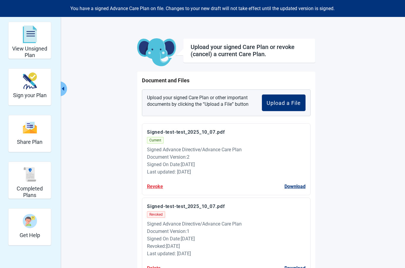
click at [35, 89] on div "Sign your Plan" at bounding box center [30, 81] width 34 height 22
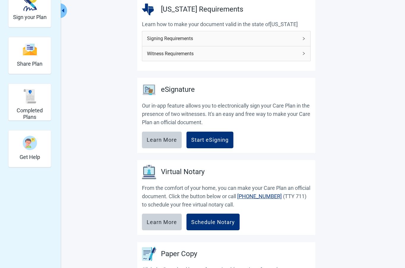
scroll to position [105, 0]
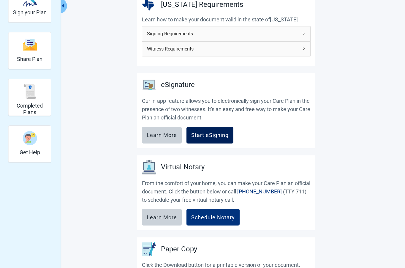
click at [209, 129] on button "Start eSigning" at bounding box center [209, 135] width 47 height 17
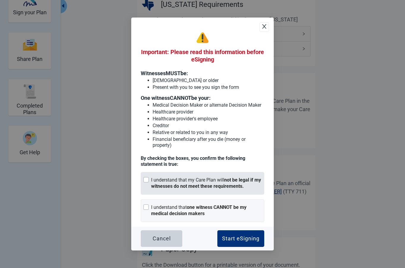
click at [239, 187] on strong "not be legal if my witnesses do not meet these requirements." at bounding box center [206, 183] width 110 height 12
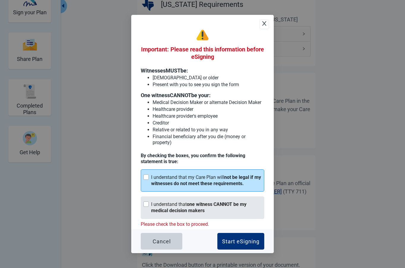
click at [240, 213] on div "I understand that one witness CANNOT be my medical decision makers" at bounding box center [206, 207] width 110 height 12
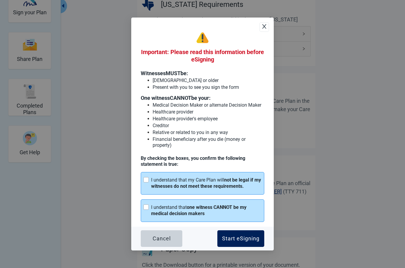
click at [253, 235] on div "Start eSigning" at bounding box center [240, 238] width 37 height 6
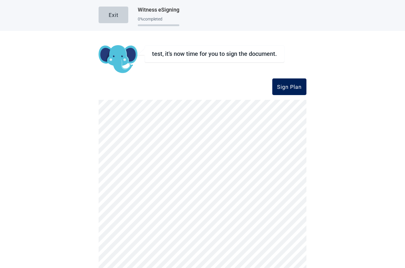
click at [295, 89] on div "Sign Plan" at bounding box center [289, 87] width 25 height 6
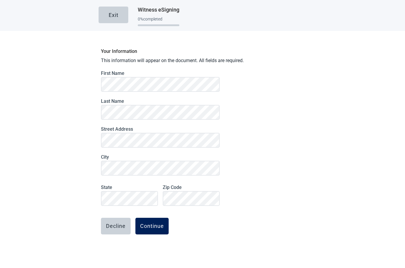
click at [158, 227] on div "Continue" at bounding box center [152, 226] width 24 height 6
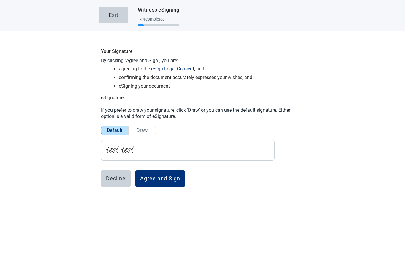
click at [166, 178] on div "Agree and Sign" at bounding box center [160, 178] width 40 height 6
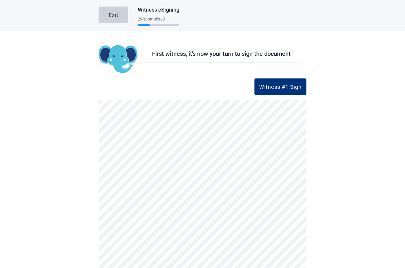
click at [307, 91] on main "Exit Witness eSigning 29 % completed First witness, it's now your turn to sign …" at bounding box center [202, 134] width 405 height 268
click at [301, 88] on div "Witness #1 Sign" at bounding box center [280, 87] width 42 height 6
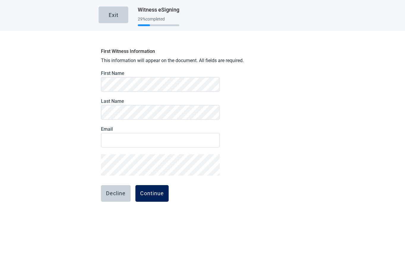
click at [154, 199] on button "Continue" at bounding box center [151, 193] width 33 height 17
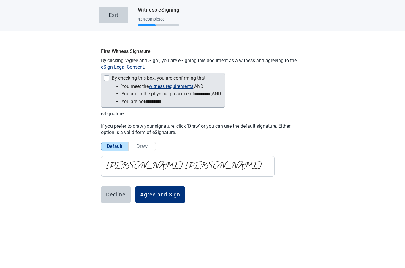
click at [109, 83] on div "By checking this box, you are confirming that: You meet the witness requirement…" at bounding box center [163, 90] width 124 height 34
click at [108, 80] on div "Main content" at bounding box center [106, 77] width 5 height 5
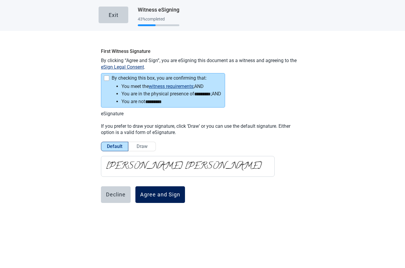
click at [161, 198] on button "Agree and Sign" at bounding box center [160, 194] width 50 height 17
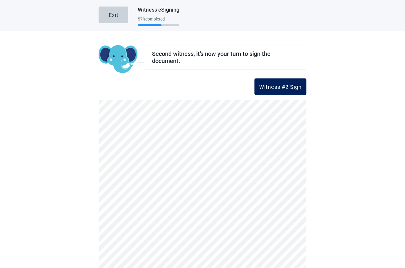
click at [295, 85] on div "Witness #2 Sign" at bounding box center [280, 87] width 42 height 6
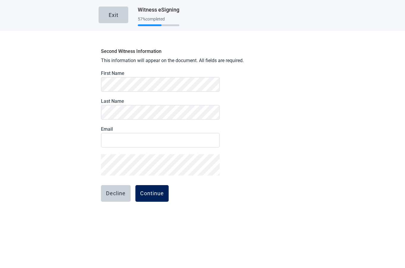
click at [147, 193] on div "Continue" at bounding box center [152, 193] width 24 height 6
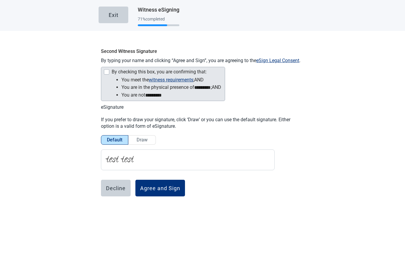
click at [108, 72] on div "Main content" at bounding box center [106, 71] width 5 height 5
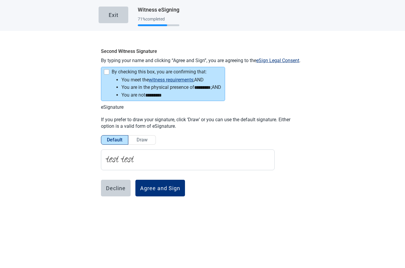
click at [180, 190] on div "Agree and Sign" at bounding box center [160, 188] width 40 height 6
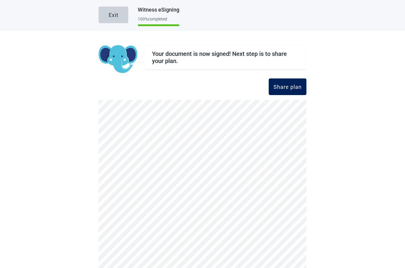
click at [298, 85] on div "Share plan" at bounding box center [287, 87] width 28 height 6
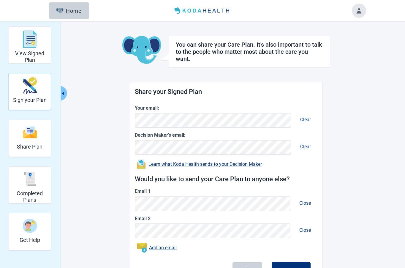
click at [67, 18] on button "Home" at bounding box center [69, 10] width 40 height 17
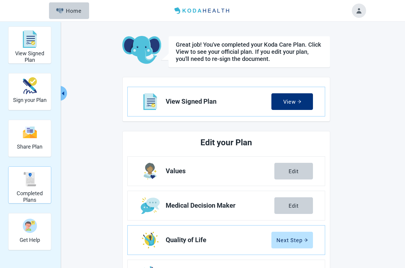
click at [19, 198] on h2 "Completed Plans" at bounding box center [30, 196] width 38 height 13
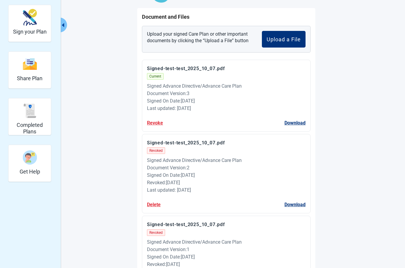
scroll to position [110, 0]
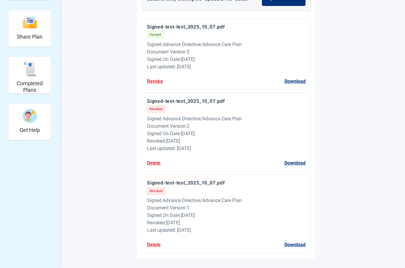
click at [152, 165] on button "Delete" at bounding box center [154, 162] width 14 height 7
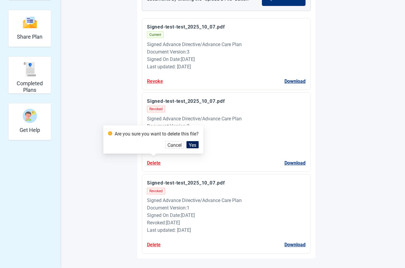
click at [193, 146] on span "Yes" at bounding box center [192, 144] width 7 height 7
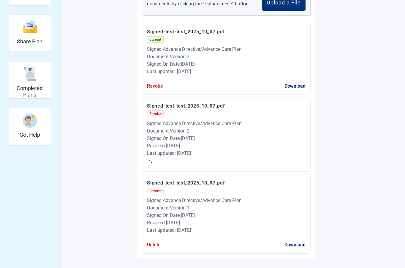
scroll to position [28, 0]
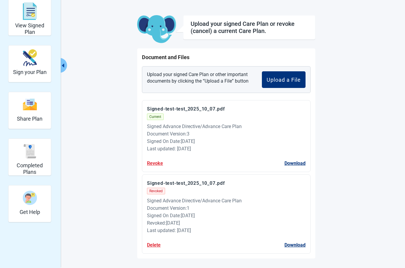
click at [158, 243] on button "Delete" at bounding box center [154, 244] width 14 height 7
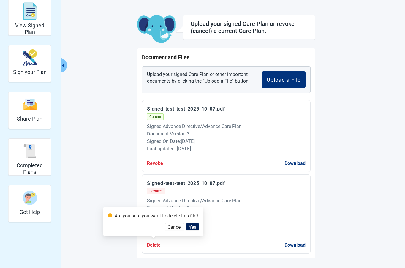
click at [191, 227] on span "Yes" at bounding box center [192, 226] width 7 height 7
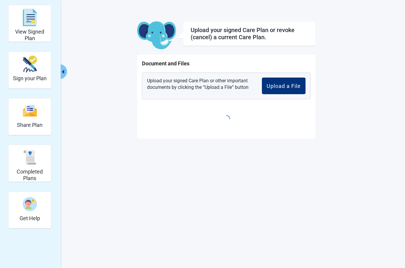
scroll to position [22, 0]
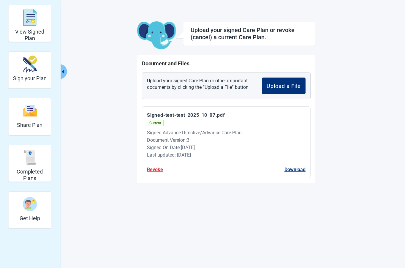
click at [156, 171] on button "Revoke" at bounding box center [155, 169] width 16 height 7
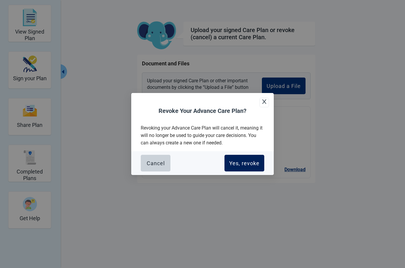
click at [247, 163] on div "Yes, revoke" at bounding box center [244, 163] width 30 height 6
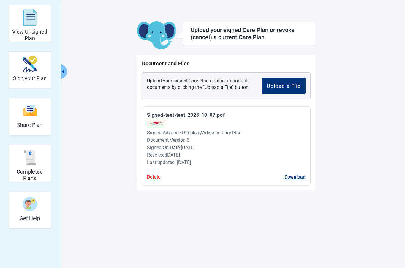
click at [152, 176] on button "Delete" at bounding box center [154, 176] width 14 height 7
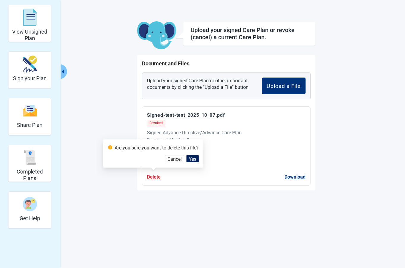
click at [192, 157] on span "Yes" at bounding box center [192, 158] width 7 height 7
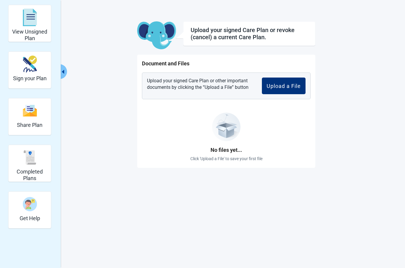
scroll to position [0, 0]
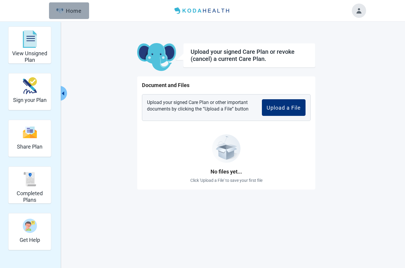
click at [74, 16] on button "Home" at bounding box center [69, 10] width 40 height 17
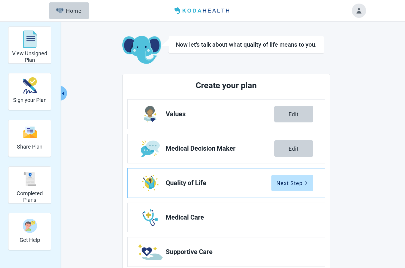
click at [362, 12] on button "Toggle account menu" at bounding box center [359, 11] width 14 height 14
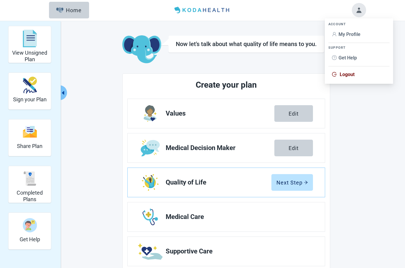
click at [338, 72] on span "Logout" at bounding box center [359, 74] width 54 height 7
